Goal: Task Accomplishment & Management: Manage account settings

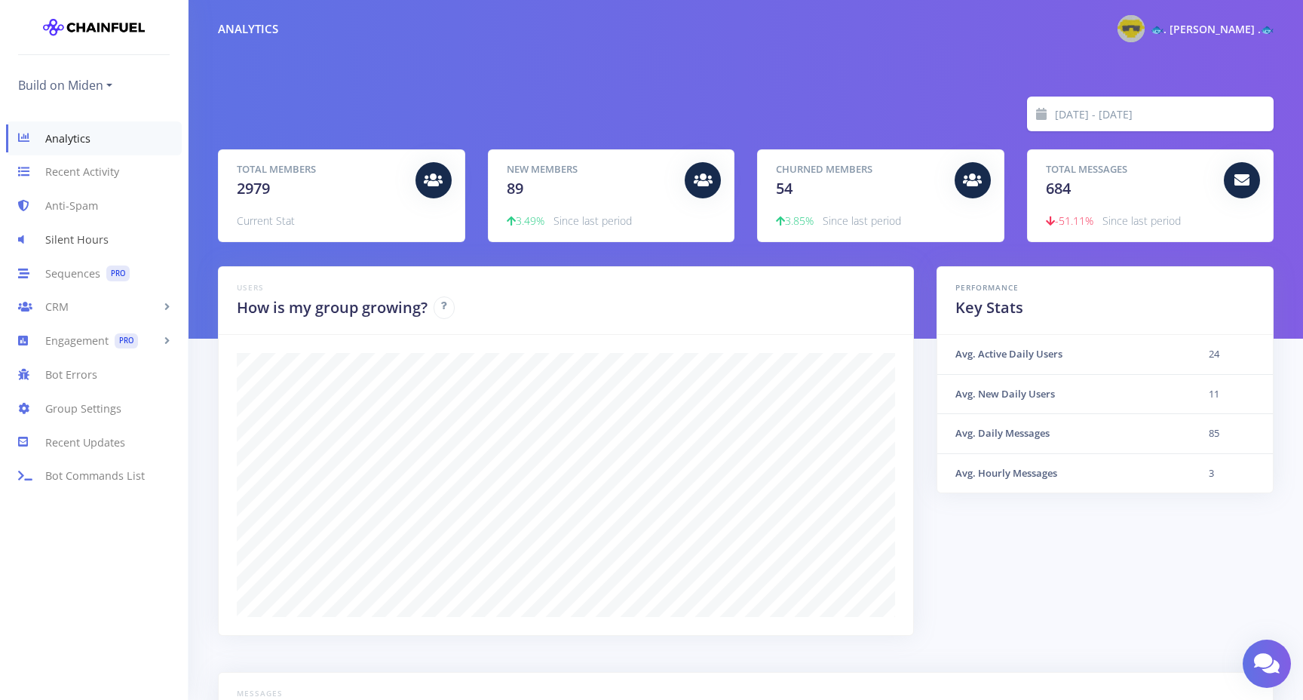
scroll to position [264, 1018]
click at [93, 175] on link "Recent Activity" at bounding box center [94, 172] width 188 height 34
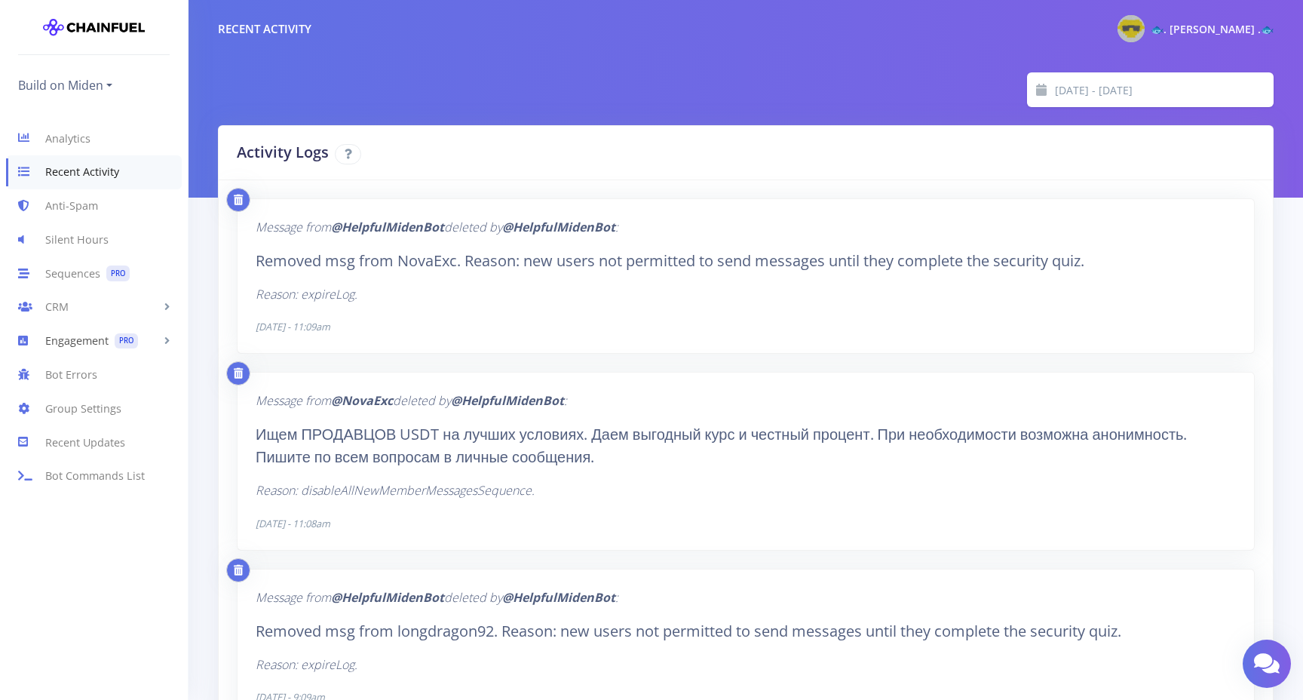
click at [67, 338] on link "Engagement PRO" at bounding box center [94, 341] width 188 height 34
click at [65, 301] on link "CRM" at bounding box center [94, 307] width 188 height 34
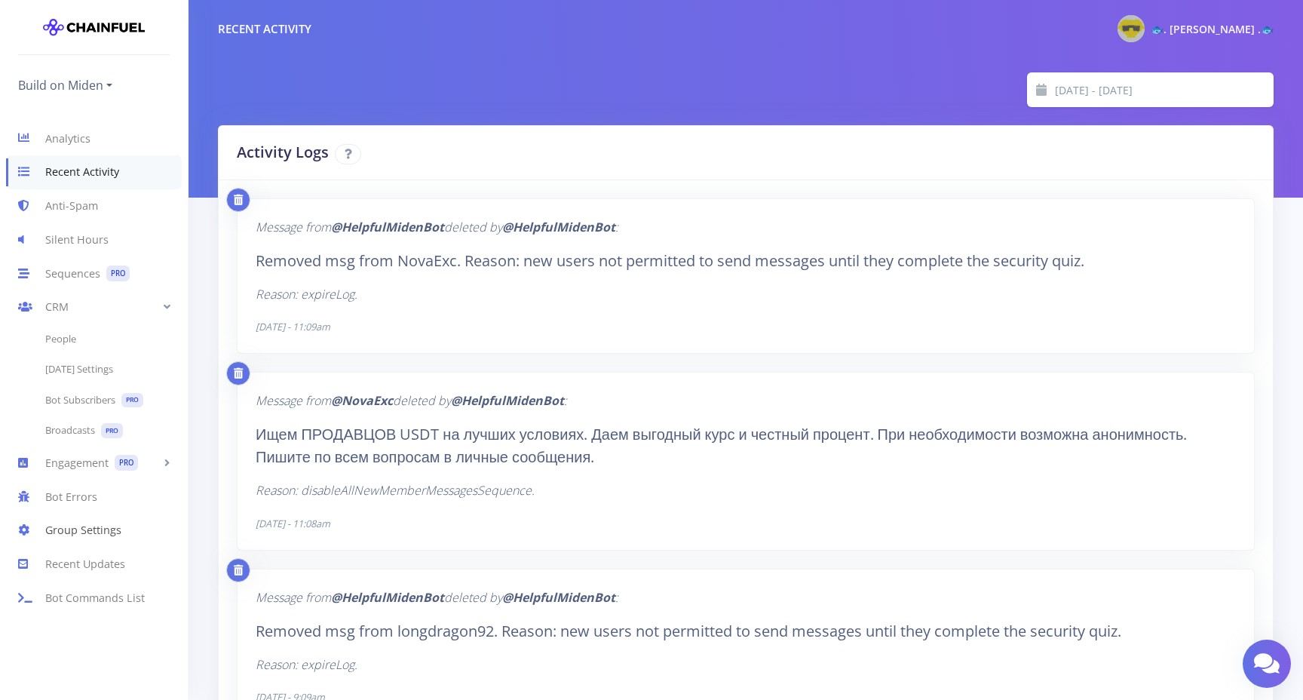
click at [84, 529] on link "Group Settings" at bounding box center [94, 531] width 188 height 34
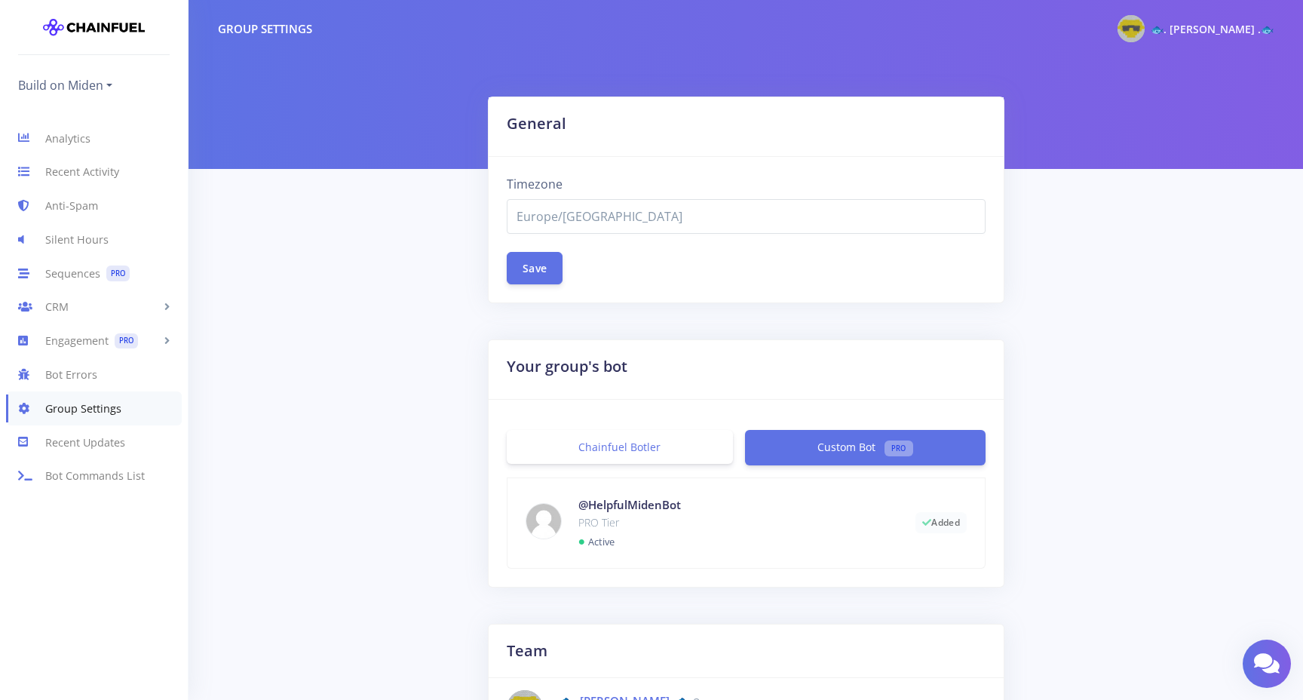
select select "Europe/Lisbon"
click at [81, 370] on link "Bot Errors" at bounding box center [94, 374] width 188 height 34
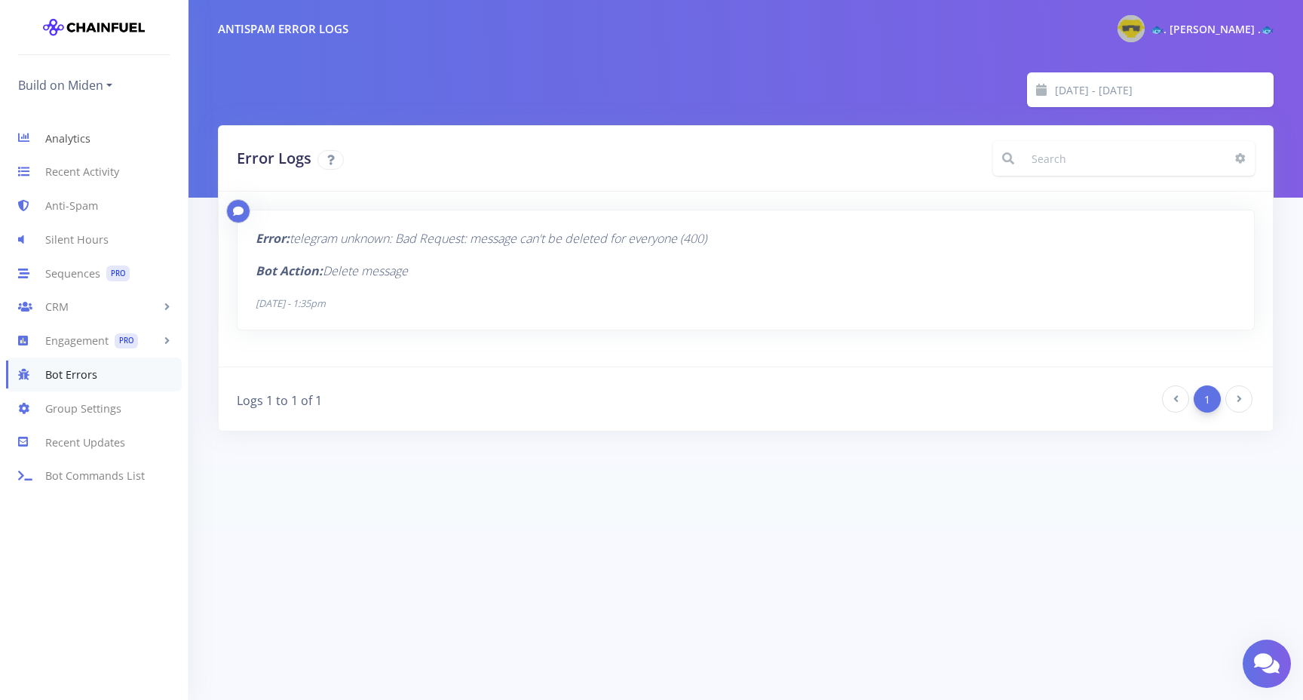
click at [81, 133] on link "Analytics" at bounding box center [94, 138] width 188 height 34
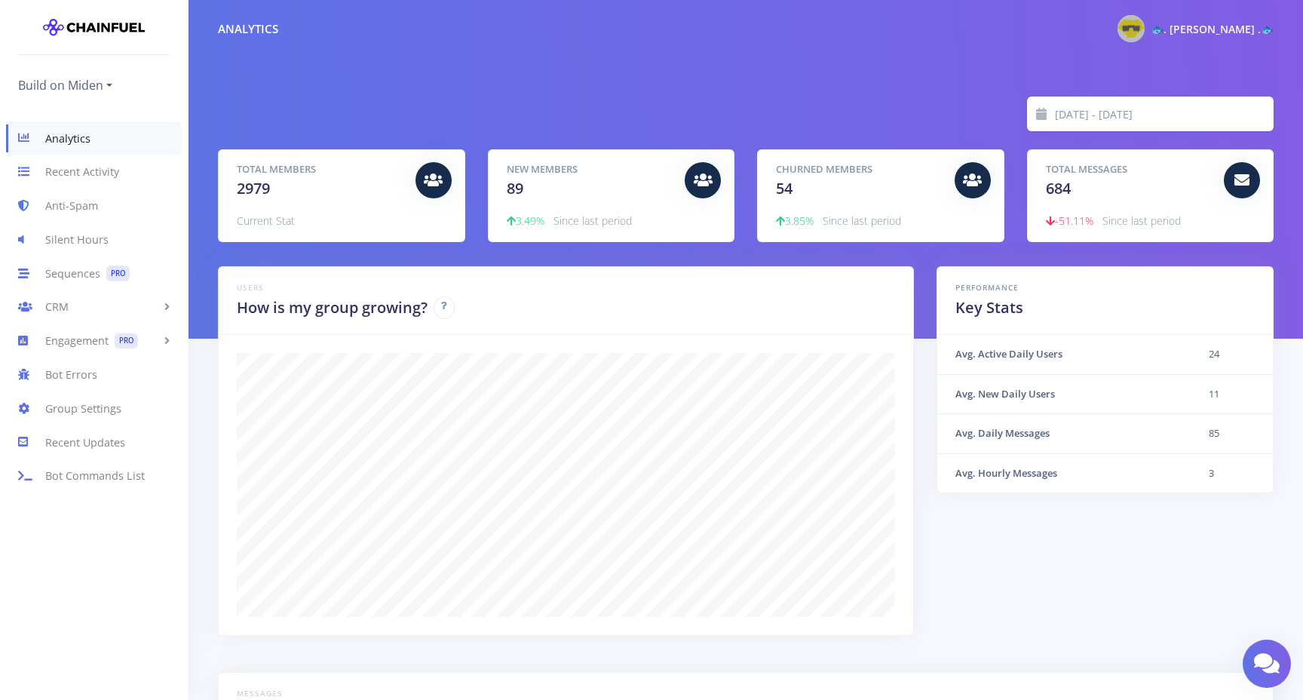
scroll to position [264, 1018]
click at [81, 172] on link "Recent Activity" at bounding box center [94, 172] width 188 height 34
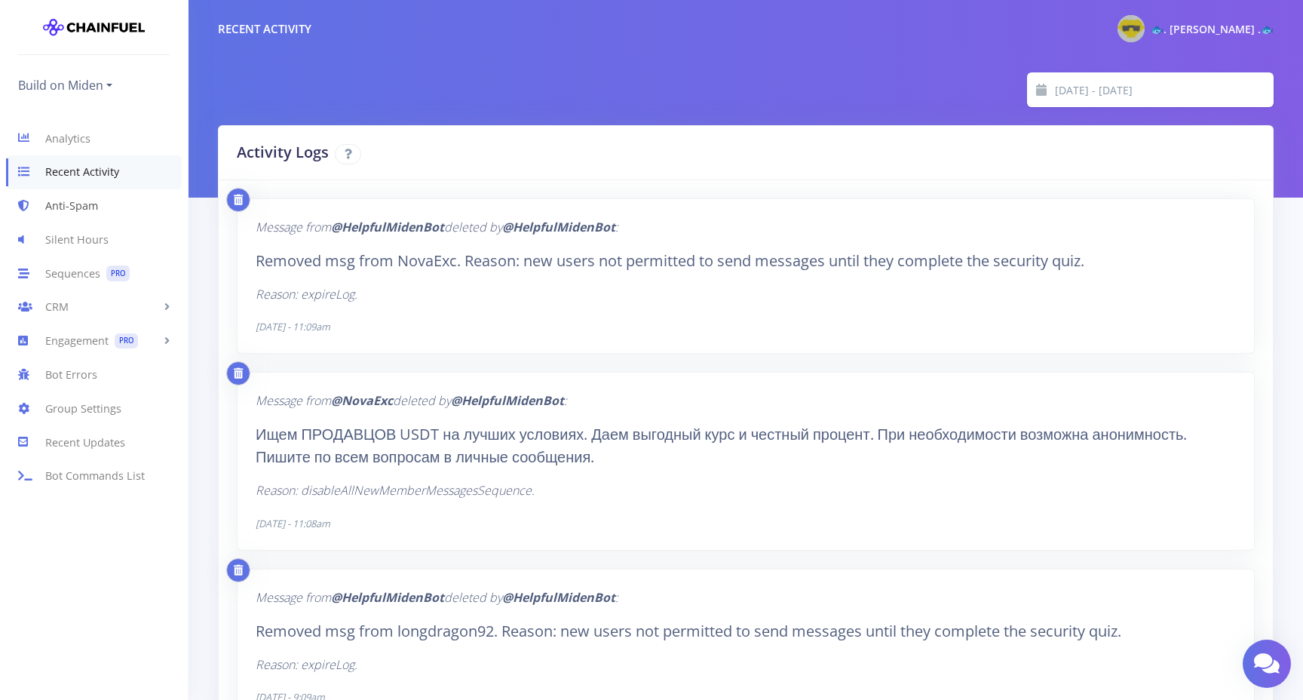
click at [83, 205] on link "Anti-Spam" at bounding box center [94, 206] width 188 height 34
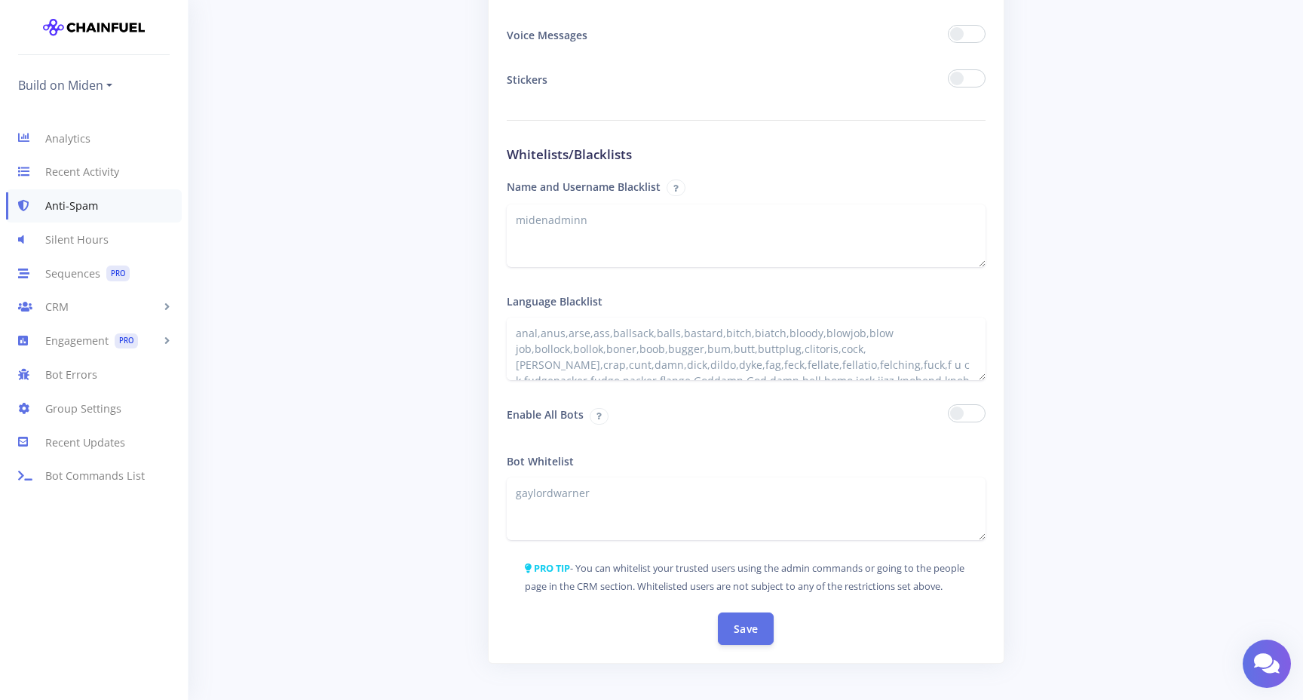
scroll to position [2343, 0]
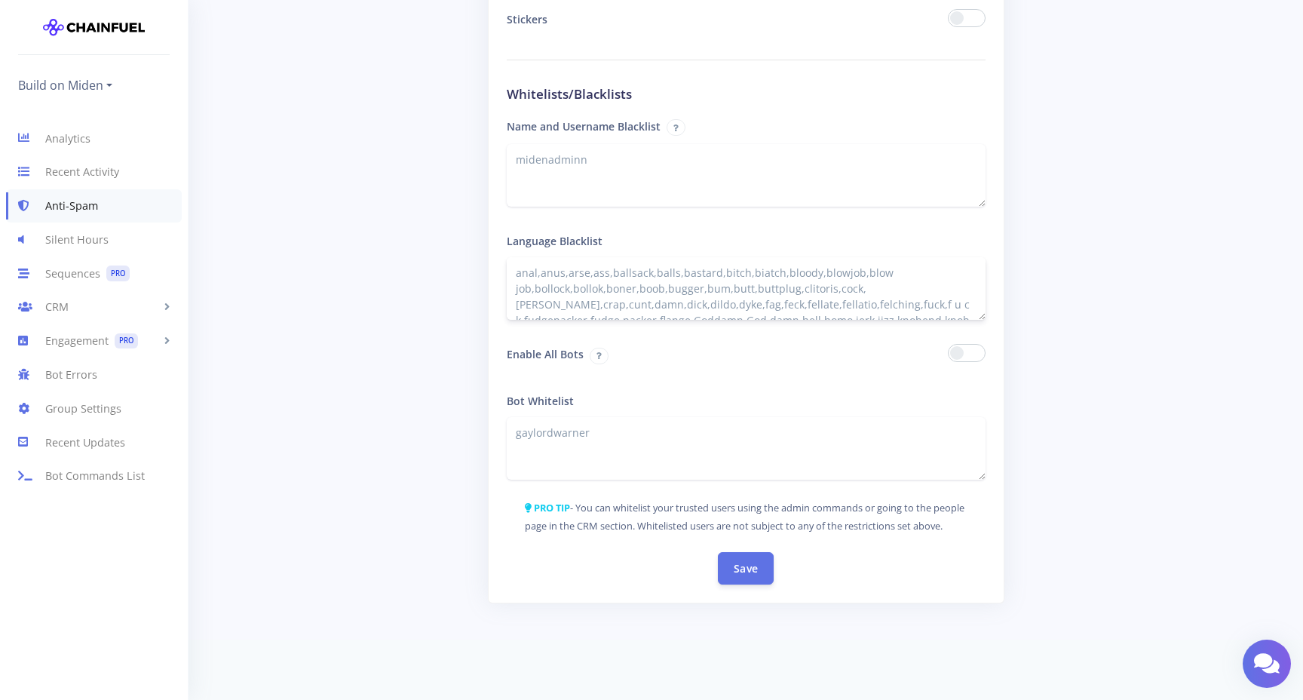
click at [626, 272] on textarea "anal,anus,arse,ass,ballsack,balls,bastard,bitch,biatch,bloody,blowjob,blow job,…" at bounding box center [746, 288] width 479 height 63
click at [876, 284] on textarea "anal,anus,arse,ass,ballsack,balls,bastard,bitch,biatch,bloody,blowjob,blow job,…" at bounding box center [746, 288] width 479 height 63
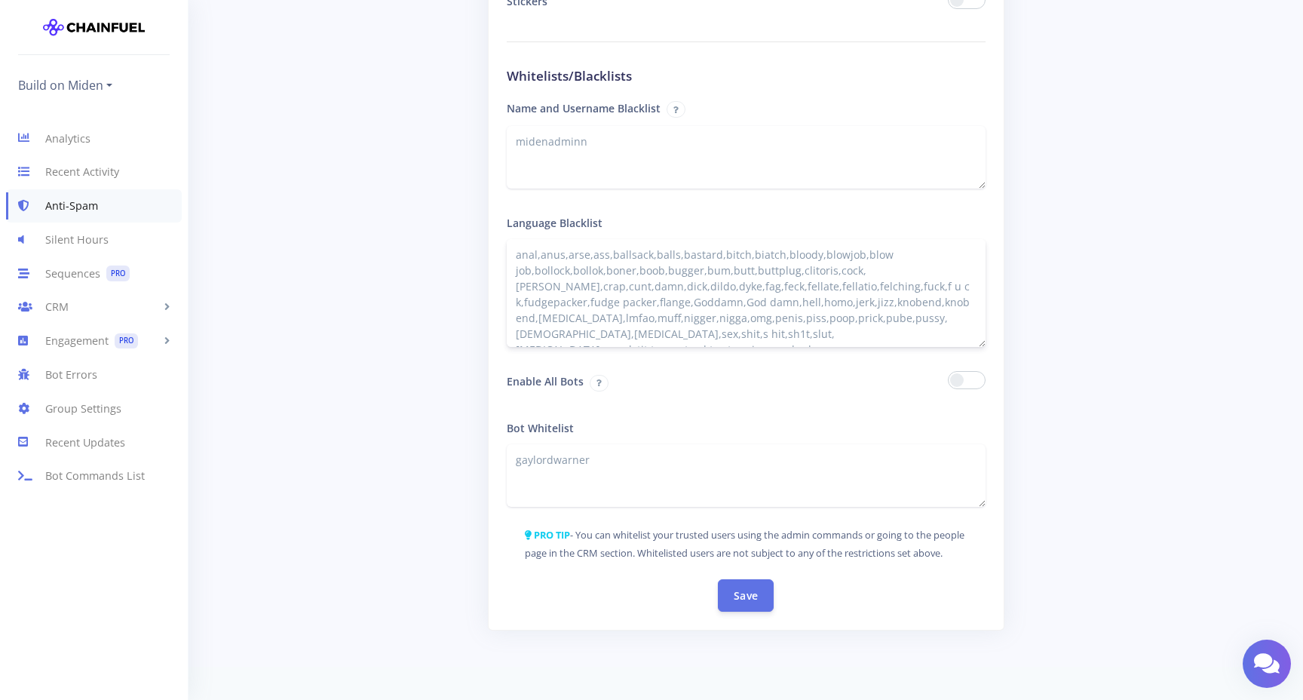
drag, startPoint x: 982, startPoint y: 299, endPoint x: 1005, endPoint y: 344, distance: 50.6
click at [597, 254] on textarea "anal,anus,arse,ass,ballsack,balls,bastard,bitch,biatch,bloody,blowjob,blow job,…" at bounding box center [746, 293] width 479 height 108
type textarea "anal,anus,arse,ballsack,balls,bastard,bitch,biatch,bloody,blowjob,blow job,boll…"
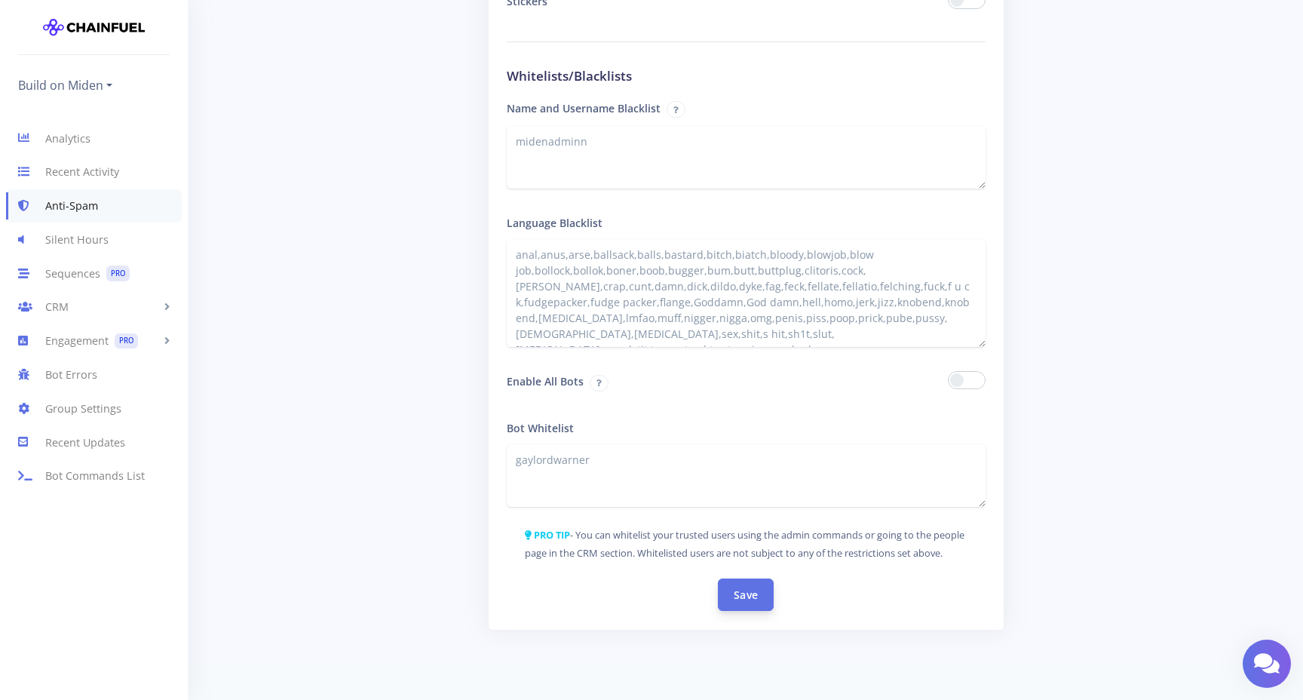
click at [748, 611] on button "Save" at bounding box center [746, 594] width 56 height 32
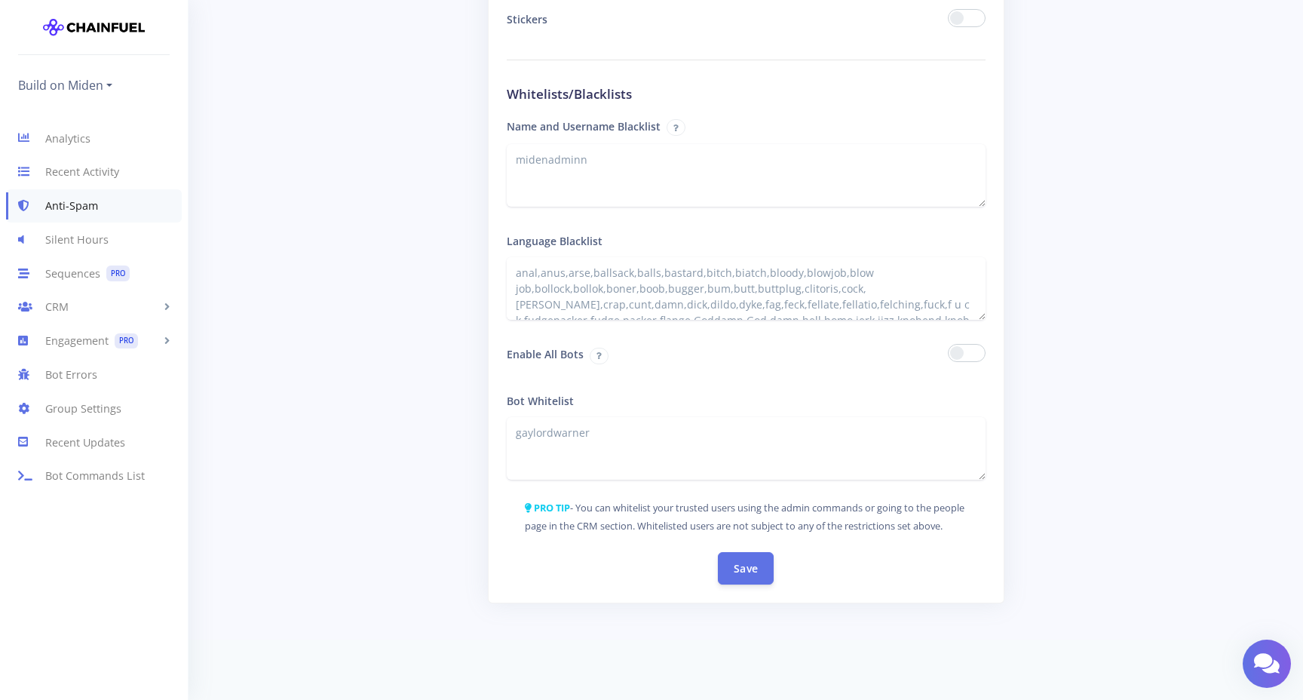
scroll to position [48, 0]
click at [67, 141] on link "Analytics" at bounding box center [94, 138] width 188 height 34
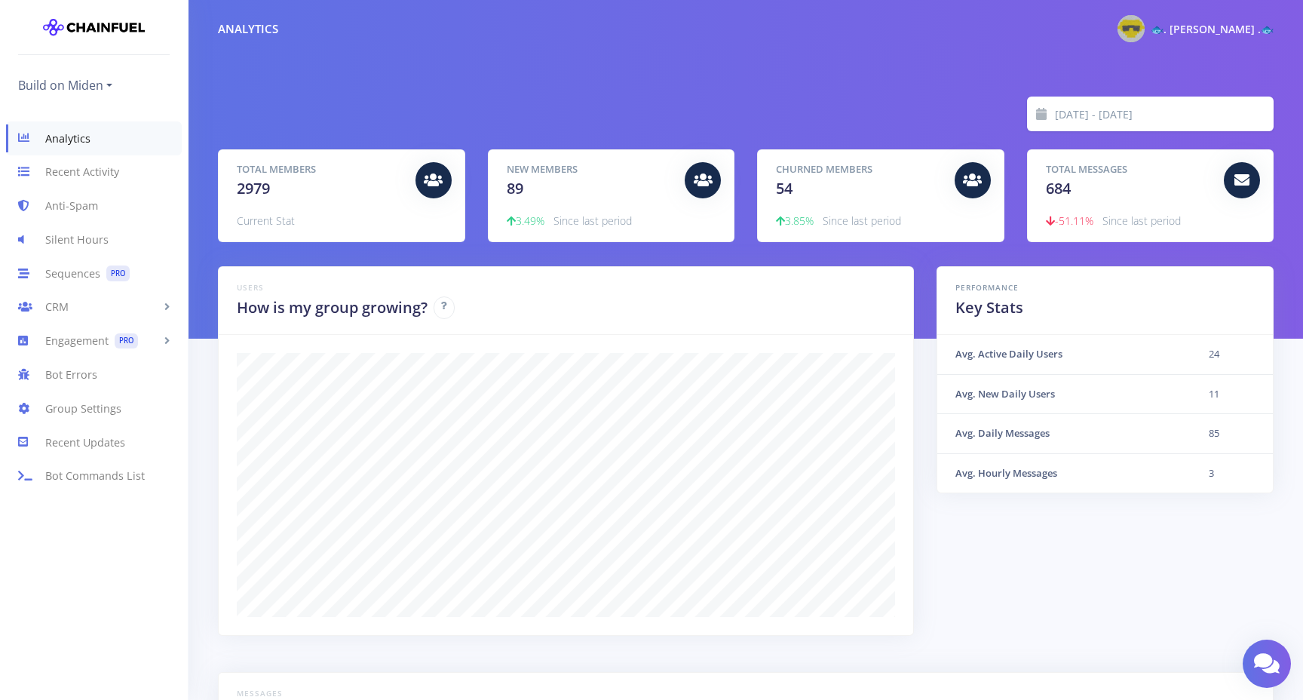
scroll to position [264, 1018]
